Goal: Check status: Check status

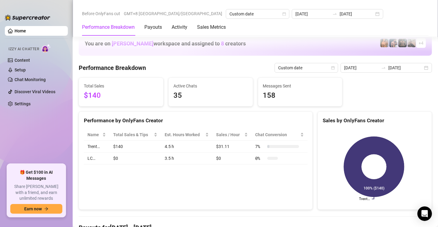
scroll to position [708, 0]
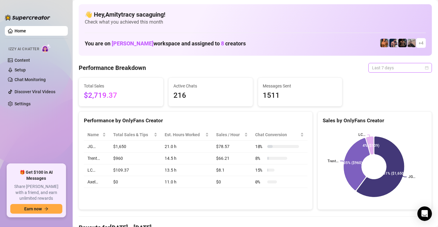
click at [381, 67] on span "Last 7 days" at bounding box center [400, 67] width 56 height 9
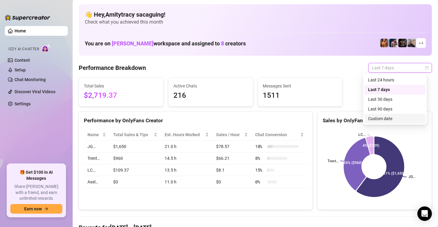
click at [380, 120] on div "Custom date" at bounding box center [395, 118] width 54 height 7
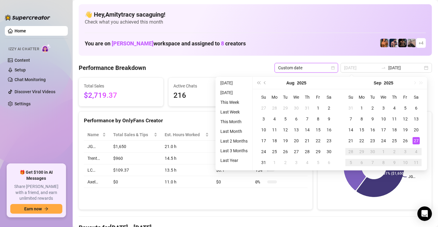
type input "[DATE]"
click at [413, 141] on div "27" at bounding box center [415, 140] width 7 height 7
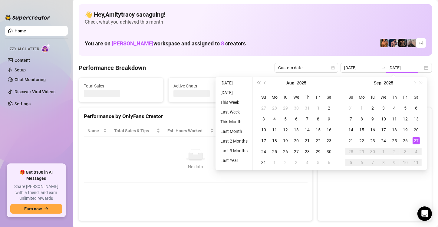
type input "[DATE]"
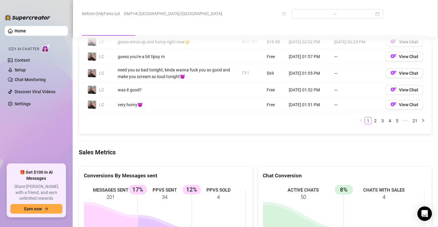
scroll to position [729, 0]
